Goal: Obtain resource: Download file/media

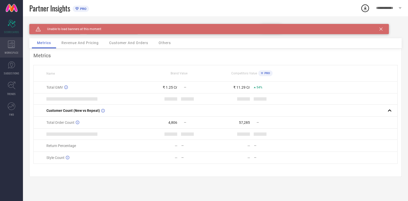
drag, startPoint x: 0, startPoint y: 0, endPoint x: 13, endPoint y: 44, distance: 45.9
click at [13, 44] on icon at bounding box center [11, 45] width 7 height 8
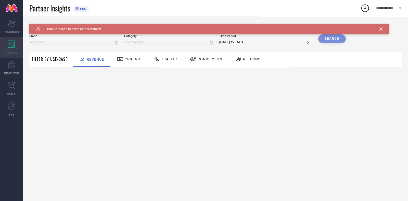
type input "[PERSON_NAME]"
type input "All"
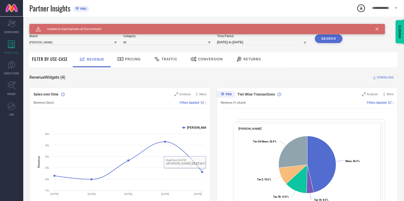
click at [166, 66] on div "Traffic" at bounding box center [165, 59] width 36 height 15
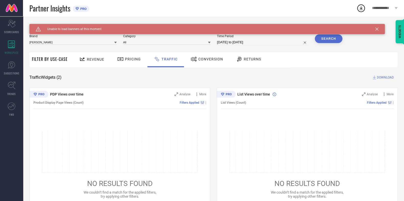
click at [376, 28] on icon at bounding box center [376, 29] width 3 height 3
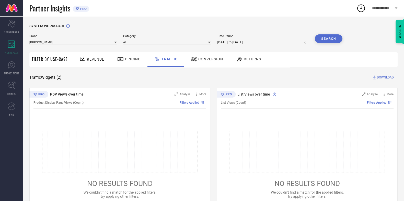
select select "8"
select select "2025"
select select "9"
select select "2025"
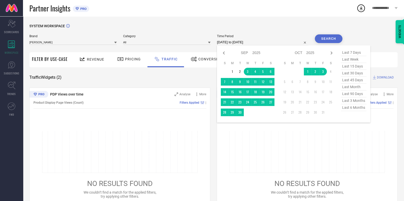
click at [256, 43] on input "[DATE] to [DATE]" at bounding box center [262, 42] width 91 height 6
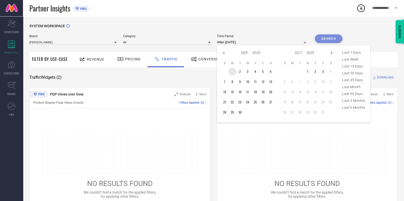
click at [234, 73] on td "1" at bounding box center [232, 72] width 8 height 8
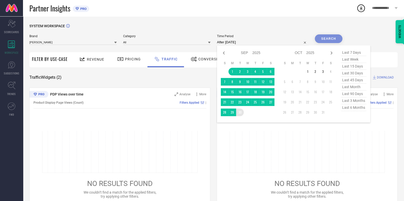
type input "[DATE] to [DATE]"
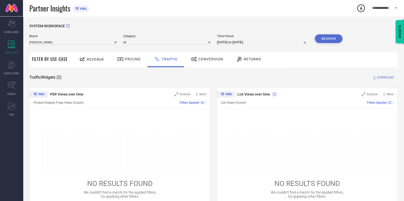
click at [328, 40] on button "Search" at bounding box center [328, 38] width 28 height 9
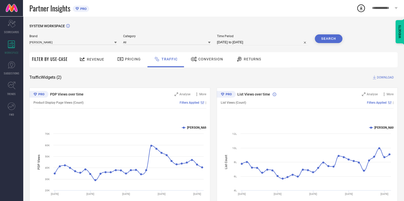
click at [388, 79] on span "DOWNLOAD" at bounding box center [384, 77] width 17 height 5
click at [362, 9] on icon at bounding box center [360, 8] width 3 height 4
click at [294, 34] on div "SYSTEM WORKSPACE" at bounding box center [213, 29] width 368 height 10
